Goal: Task Accomplishment & Management: Complete application form

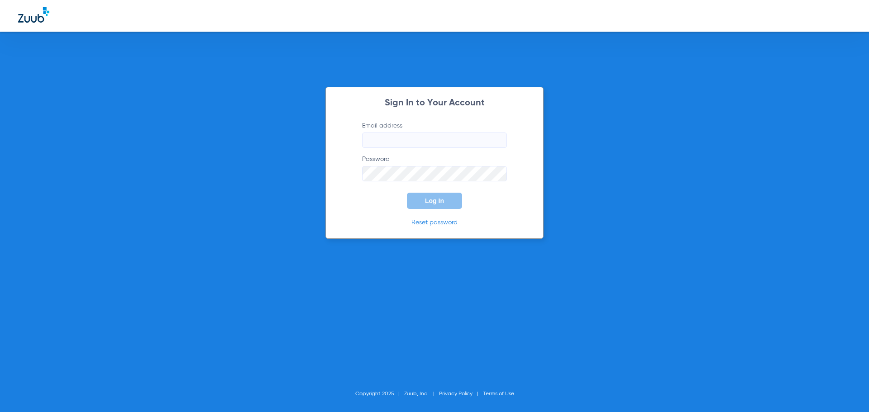
click at [413, 144] on input "Email address" at bounding box center [434, 140] width 145 height 15
type input "[EMAIL_ADDRESS][DOMAIN_NAME]"
click at [435, 204] on span "Log In" at bounding box center [434, 200] width 19 height 7
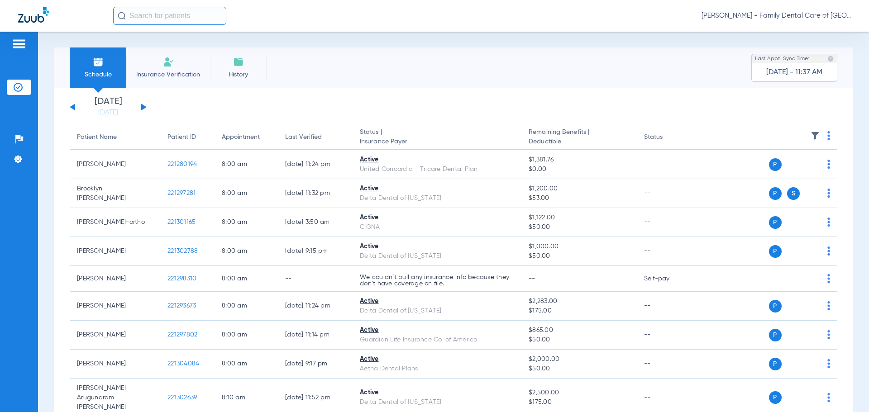
click at [160, 54] on li "Insurance Verification" at bounding box center [168, 68] width 84 height 41
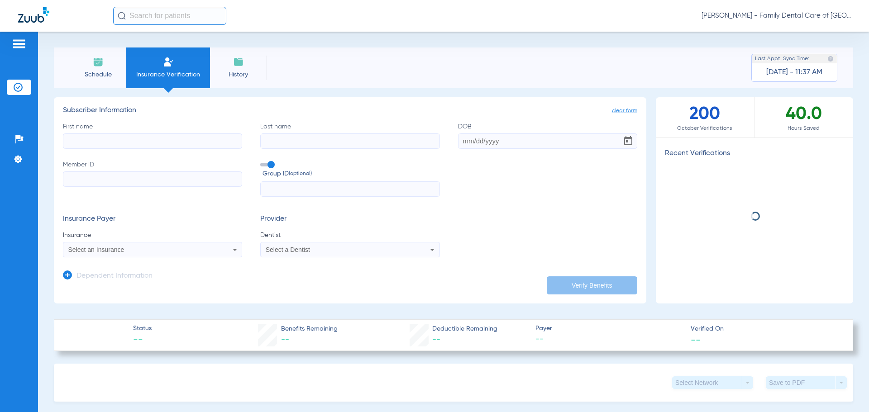
click at [93, 142] on input "First name" at bounding box center [152, 140] width 179 height 15
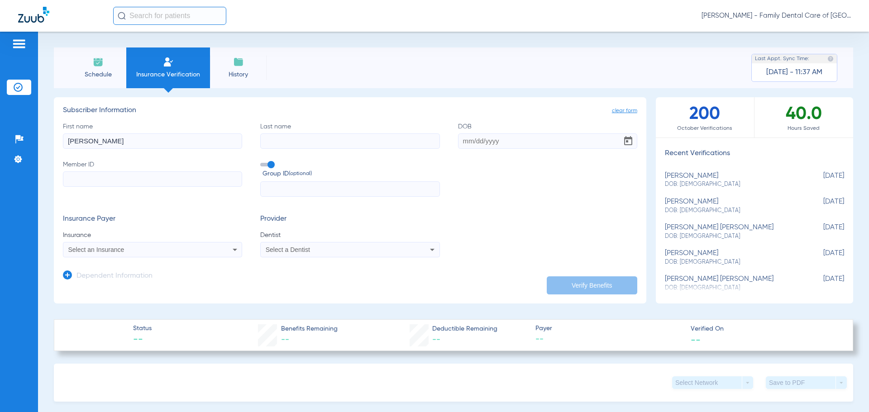
type input "[PERSON_NAME]"
type input "[DATE]"
click at [108, 181] on input "Member ID" at bounding box center [152, 178] width 179 height 15
click at [167, 178] on input "Member ID Required" at bounding box center [152, 178] width 179 height 15
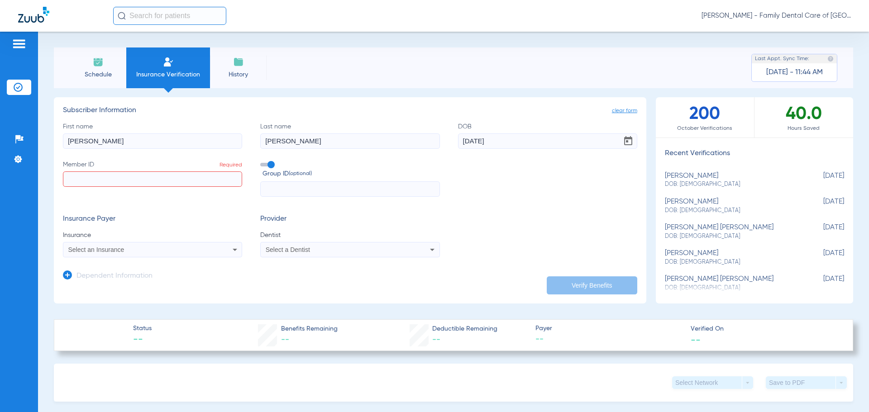
paste input "300001533"
type input "300001533"
click at [229, 254] on icon at bounding box center [234, 249] width 11 height 11
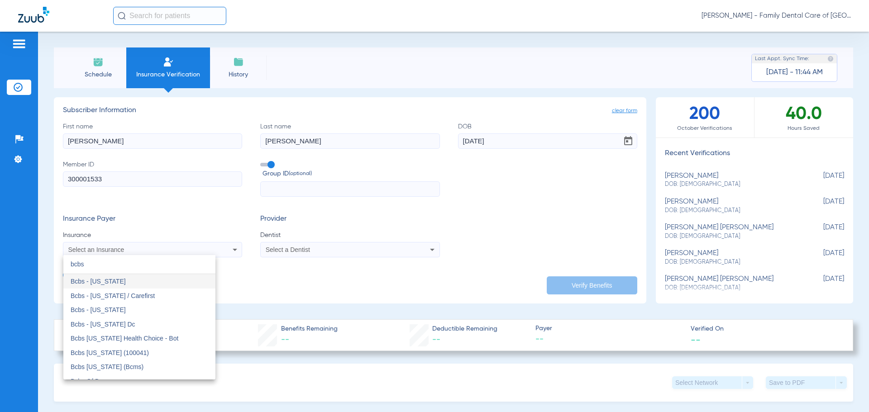
type input "bcbs"
click at [262, 270] on div at bounding box center [434, 206] width 869 height 412
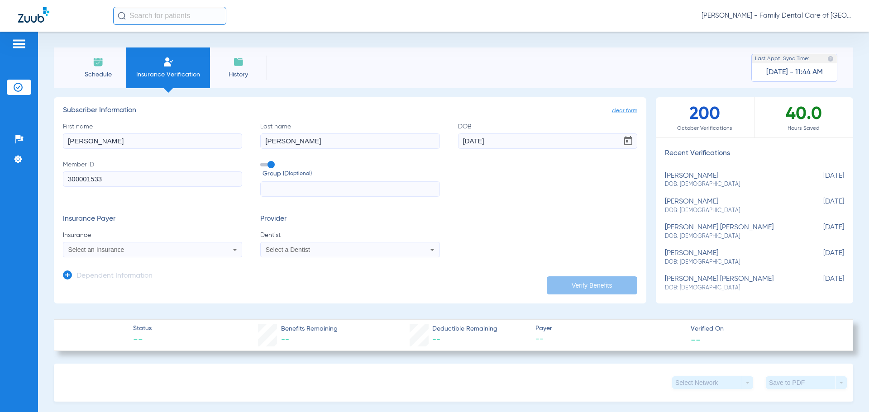
click at [377, 256] on mat-select "Select a Dentist" at bounding box center [349, 249] width 179 height 15
click at [376, 246] on div "Select a Dentist" at bounding box center [350, 249] width 178 height 11
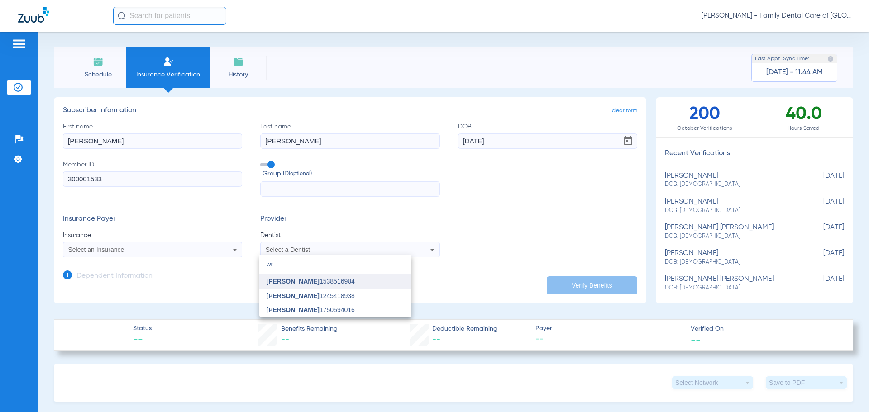
type input "wr"
click at [315, 285] on mat-option "[PERSON_NAME] 1538516984" at bounding box center [335, 281] width 152 height 14
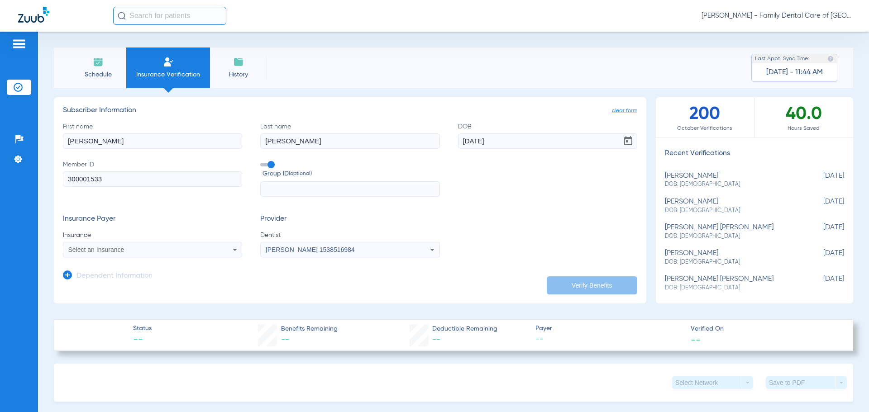
click at [187, 254] on div "Select an Insurance" at bounding box center [152, 249] width 178 height 11
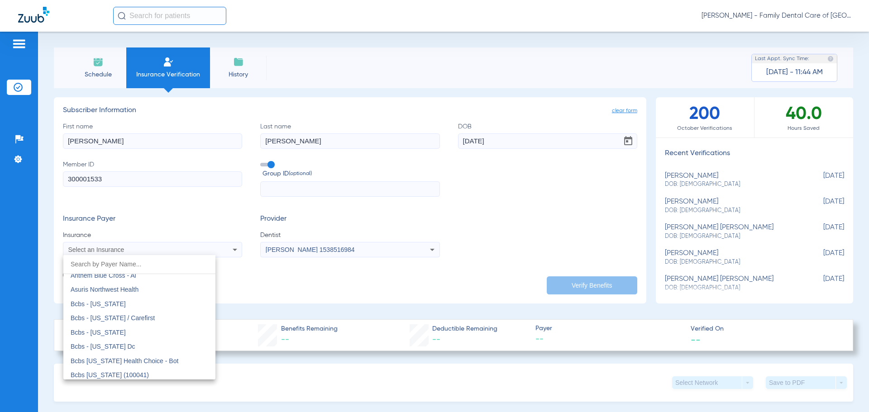
scroll to position [407, 0]
click at [126, 319] on mat-option "Bcbs - [US_STATE]" at bounding box center [139, 316] width 152 height 14
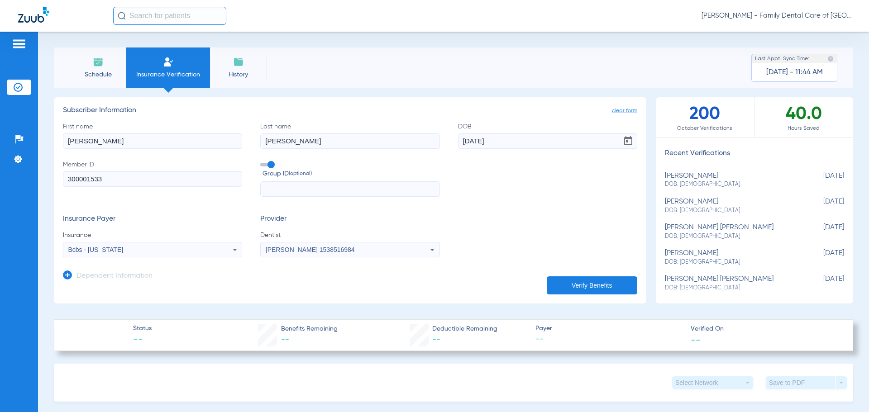
click at [568, 285] on button "Verify Benefits" at bounding box center [592, 285] width 90 height 18
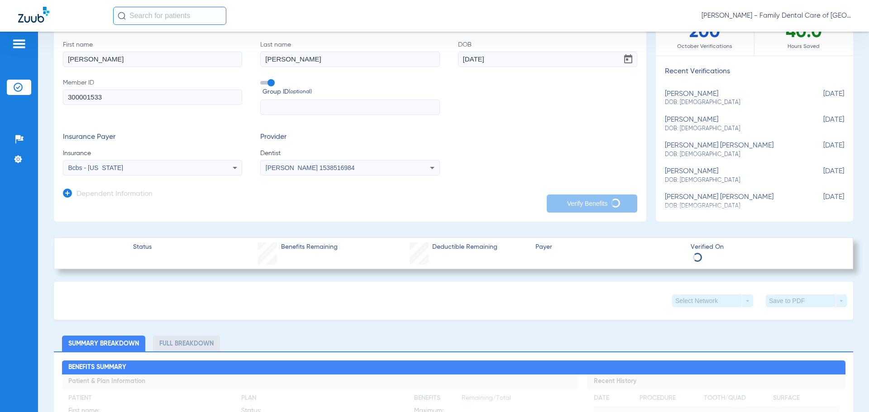
scroll to position [136, 0]
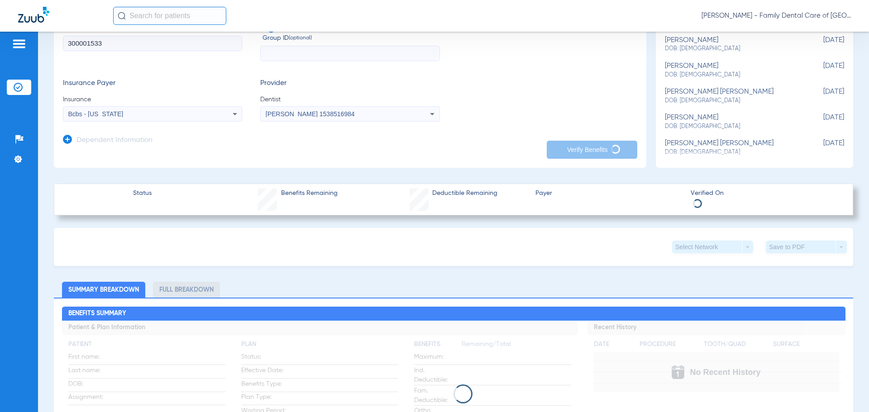
type input "[PERSON_NAME]"
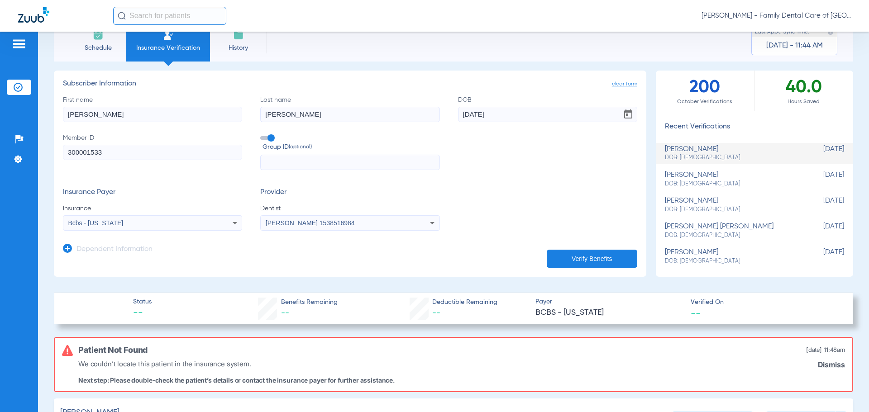
scroll to position [0, 0]
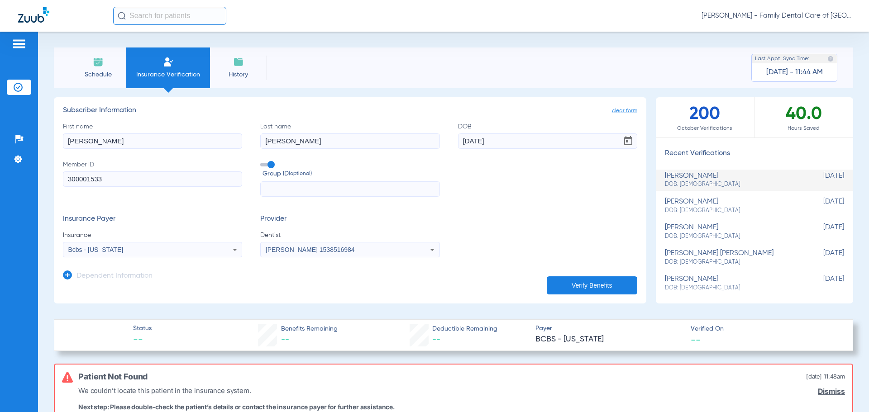
drag, startPoint x: 23, startPoint y: 2, endPoint x: 7, endPoint y: 212, distance: 210.5
click at [7, 212] on div "Patients Insurance Verification Setup Help Center Settings" at bounding box center [19, 238] width 38 height 412
click at [291, 180] on div "Group ID (optional)" at bounding box center [349, 178] width 179 height 37
